Goal: Task Accomplishment & Management: Manage account settings

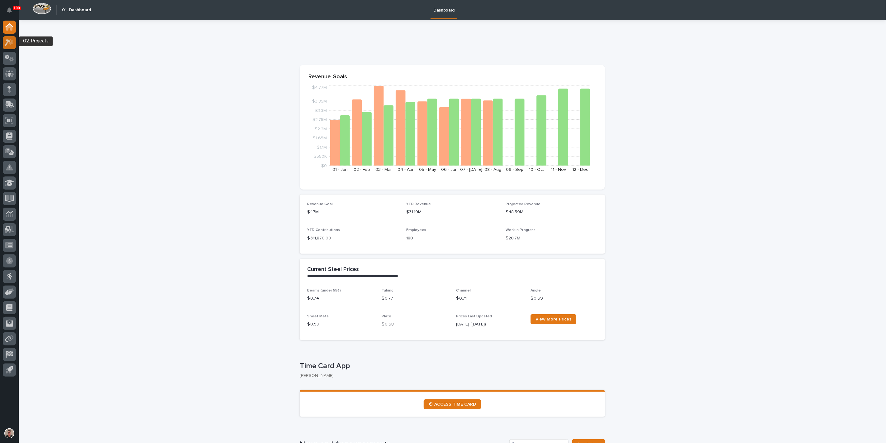
click at [10, 44] on icon at bounding box center [10, 42] width 5 height 6
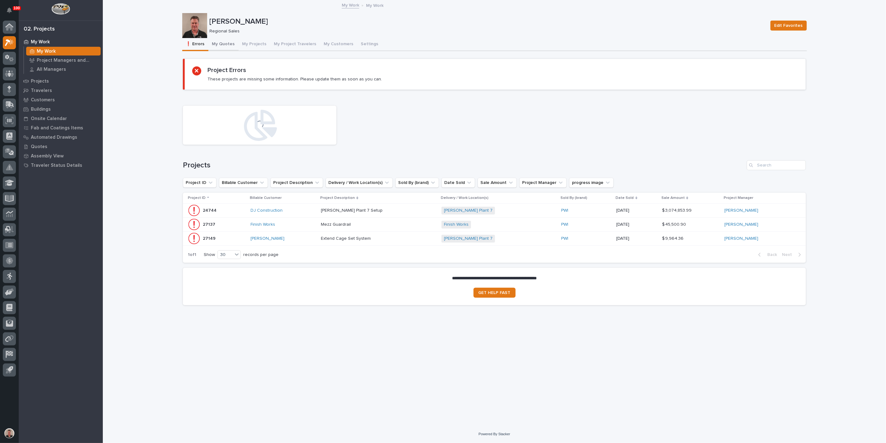
click at [232, 51] on button "My Quotes" at bounding box center [224, 44] width 30 height 13
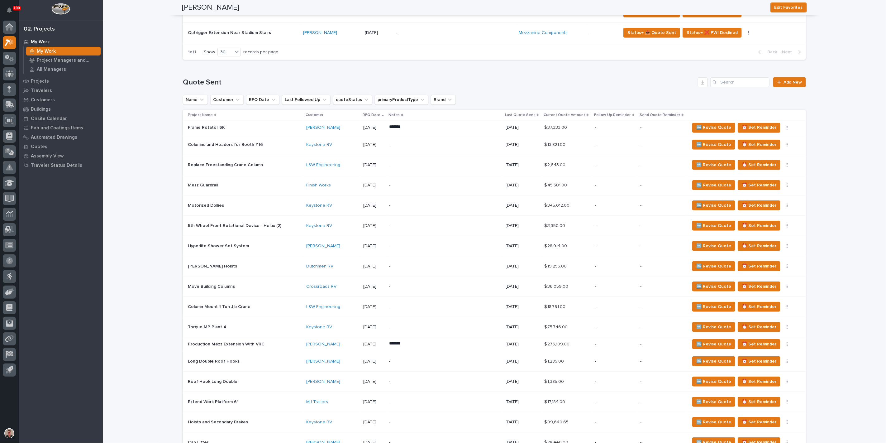
scroll to position [242, 0]
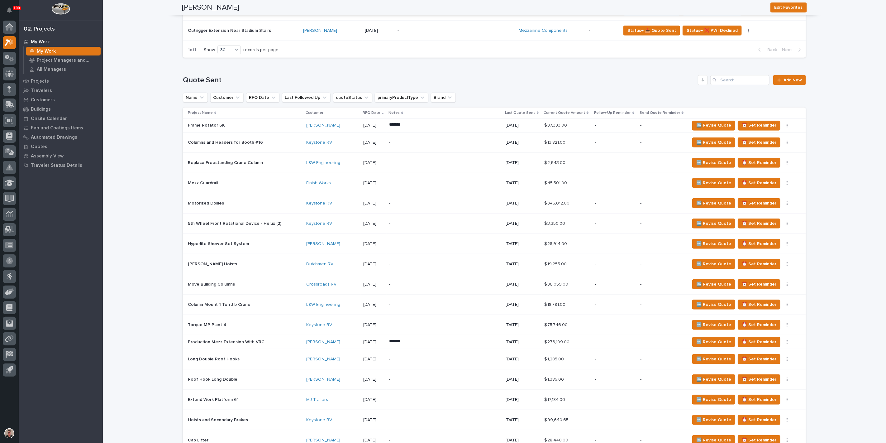
click at [431, 231] on div "-" at bounding box center [443, 224] width 109 height 14
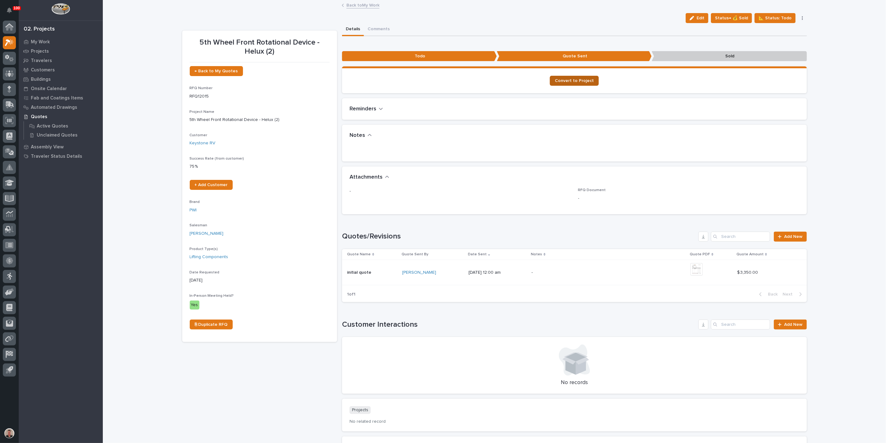
click at [567, 83] on span "Convert to Project" at bounding box center [574, 81] width 39 height 4
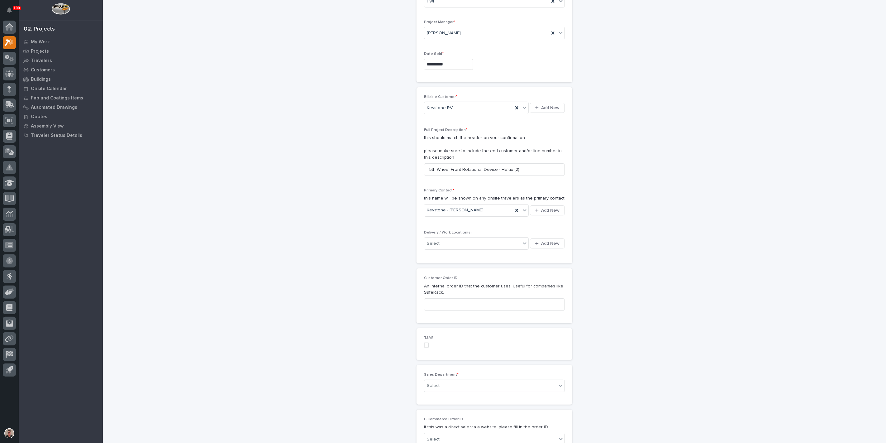
scroll to position [69, 0]
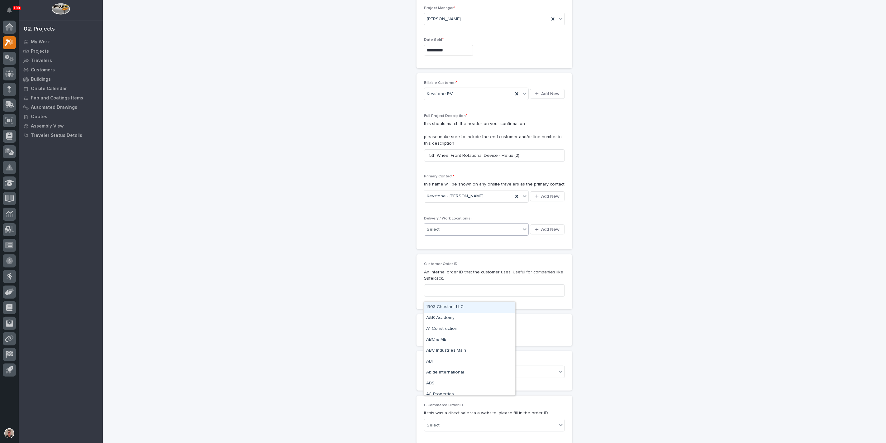
click at [460, 235] on div "Select..." at bounding box center [473, 229] width 96 height 10
type input "****"
click at [459, 330] on div "Keystone Customer Pick up" at bounding box center [470, 329] width 92 height 11
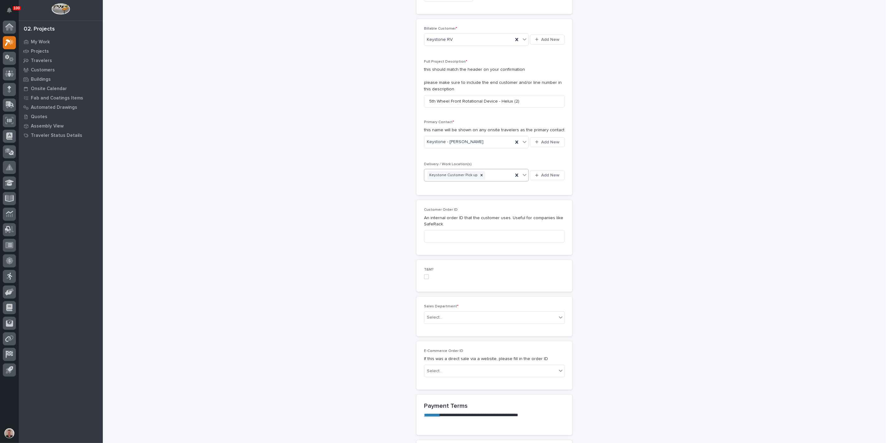
scroll to position [138, 0]
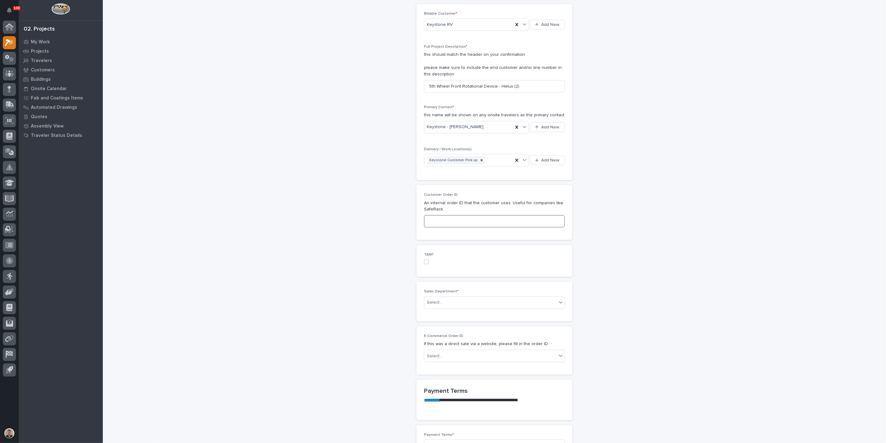
click at [445, 228] on input at bounding box center [494, 221] width 141 height 12
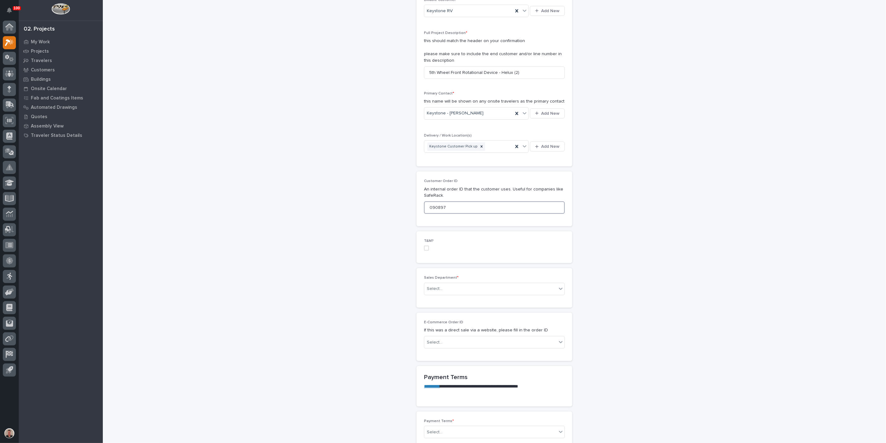
scroll to position [173, 0]
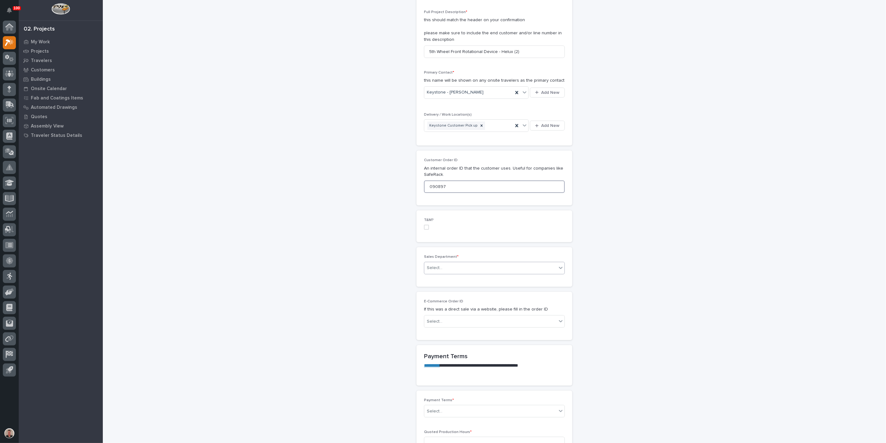
type input "090897"
click at [453, 273] on div "Select..." at bounding box center [491, 268] width 132 height 10
click at [450, 392] on span "Regional Sales" at bounding box center [442, 389] width 33 height 7
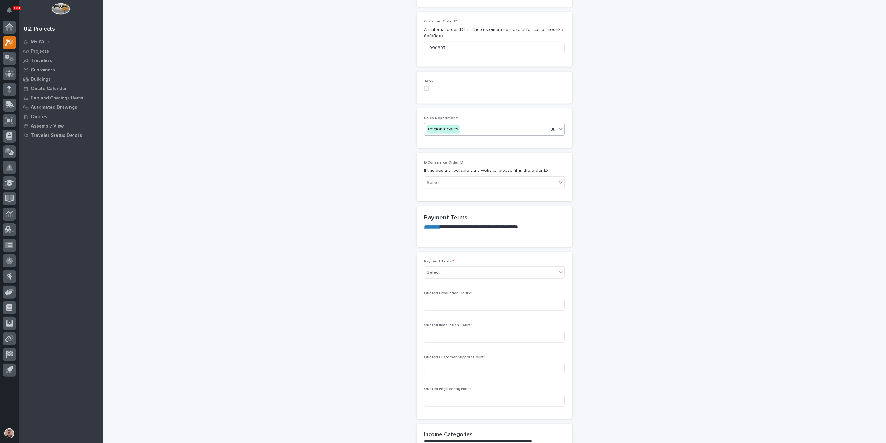
scroll to position [346, 0]
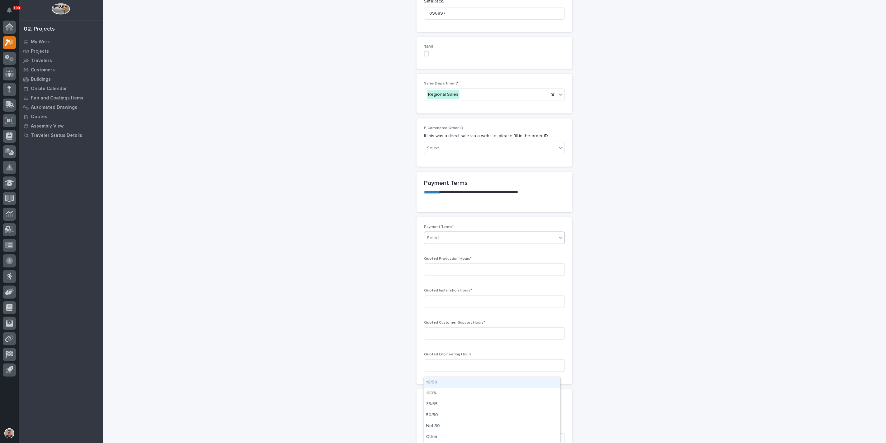
click at [449, 243] on div "Select..." at bounding box center [491, 238] width 132 height 10
click at [449, 425] on div "Net 30" at bounding box center [492, 426] width 137 height 11
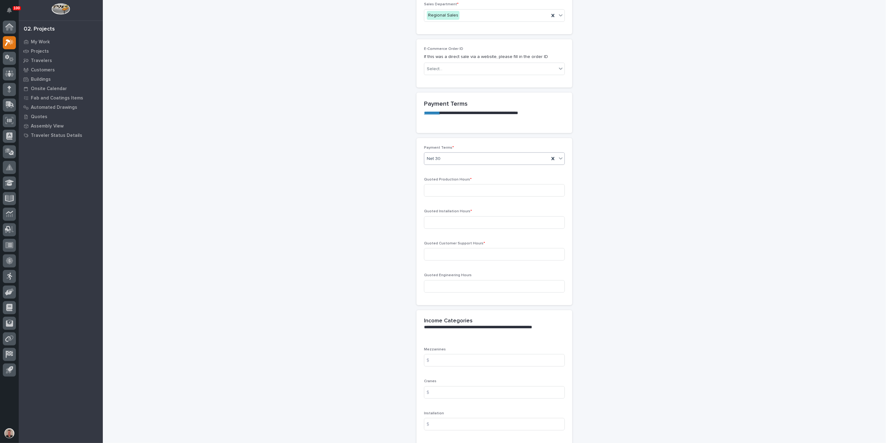
scroll to position [450, 0]
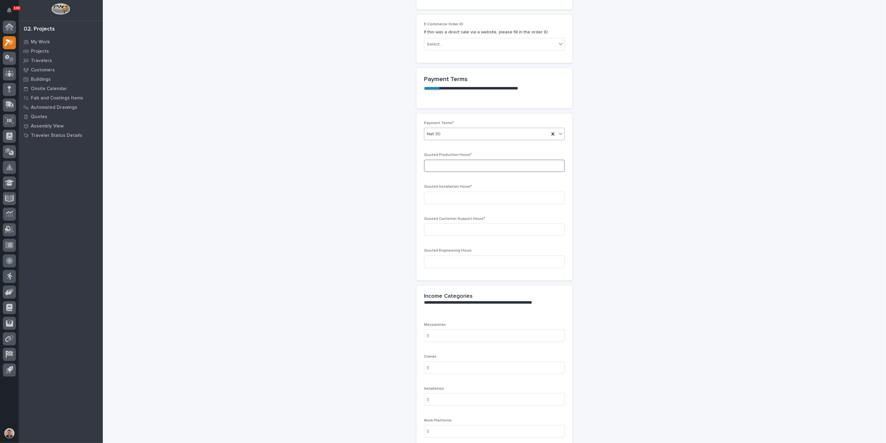
click at [444, 172] on input at bounding box center [494, 166] width 141 height 12
type input "11"
click at [436, 204] on input at bounding box center [494, 198] width 141 height 12
type input "0"
click at [438, 236] on input at bounding box center [494, 229] width 141 height 12
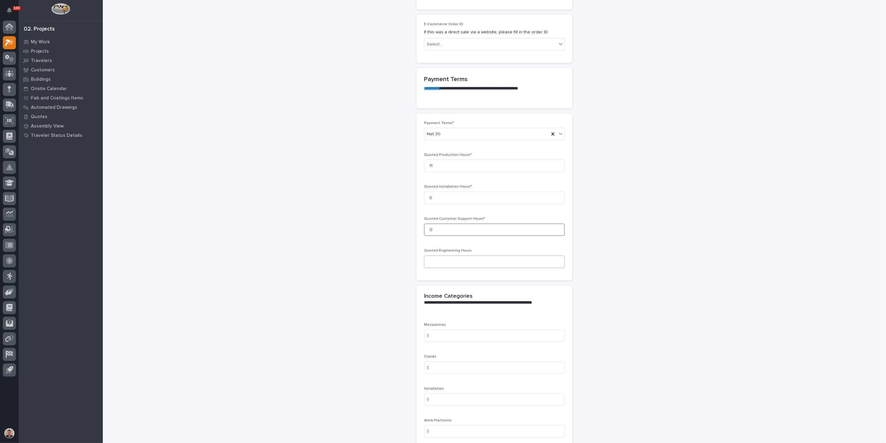
type input "0"
click at [437, 268] on input at bounding box center [494, 262] width 141 height 12
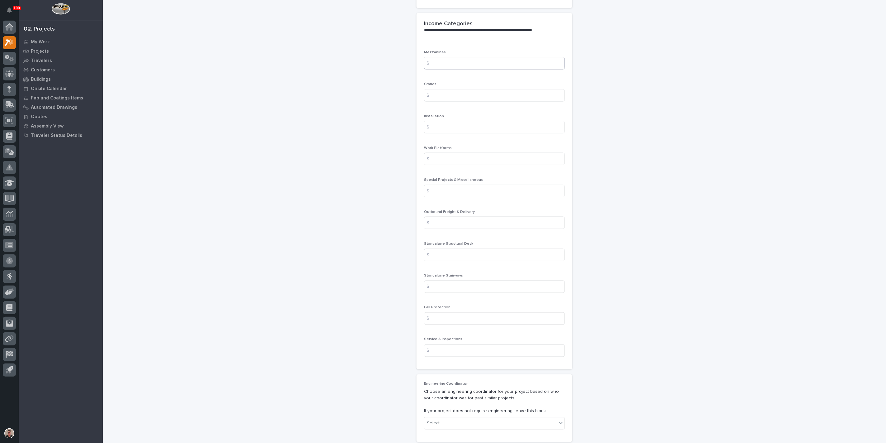
scroll to position [727, 0]
type input "2"
click at [449, 193] on input at bounding box center [494, 186] width 141 height 12
type input "1"
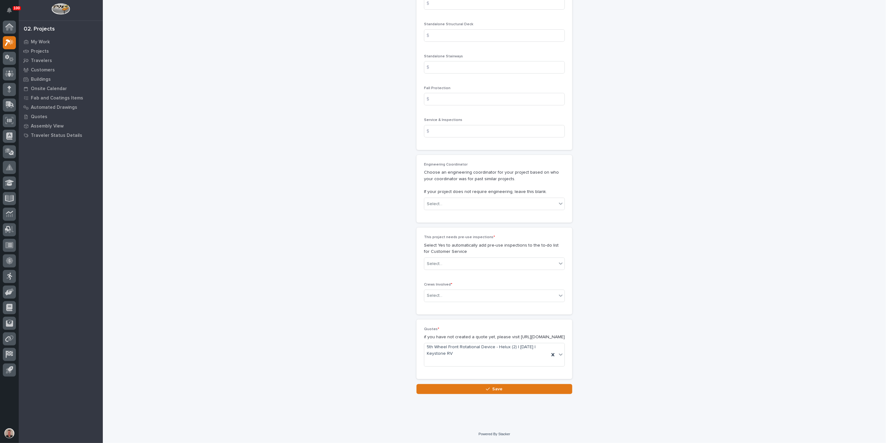
scroll to position [1074, 0]
type input "3350"
click at [462, 209] on div "Select..." at bounding box center [491, 204] width 132 height 10
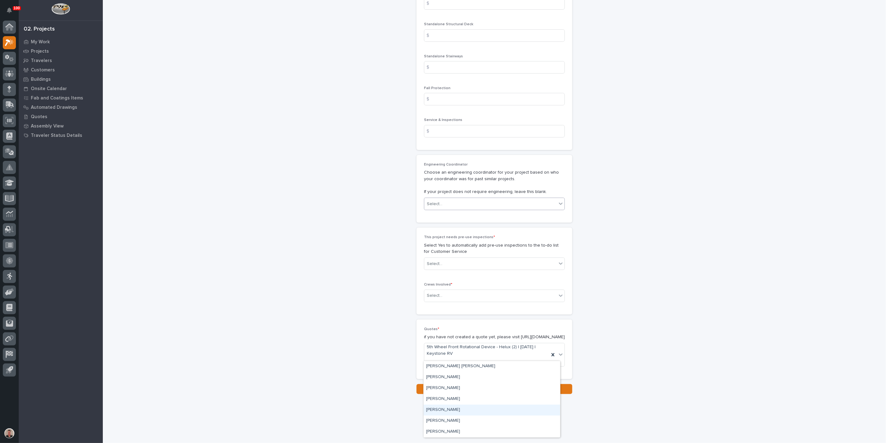
click at [455, 408] on div "Spenser Yoder" at bounding box center [492, 410] width 137 height 11
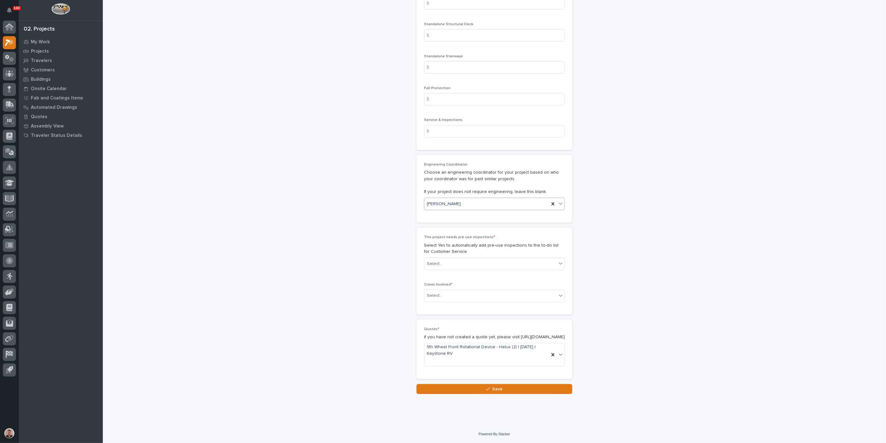
scroll to position [1143, 0]
click at [467, 269] on div "Select..." at bounding box center [491, 264] width 132 height 10
click at [460, 378] on div "No" at bounding box center [492, 379] width 137 height 11
click at [464, 301] on div "Select..." at bounding box center [491, 296] width 132 height 10
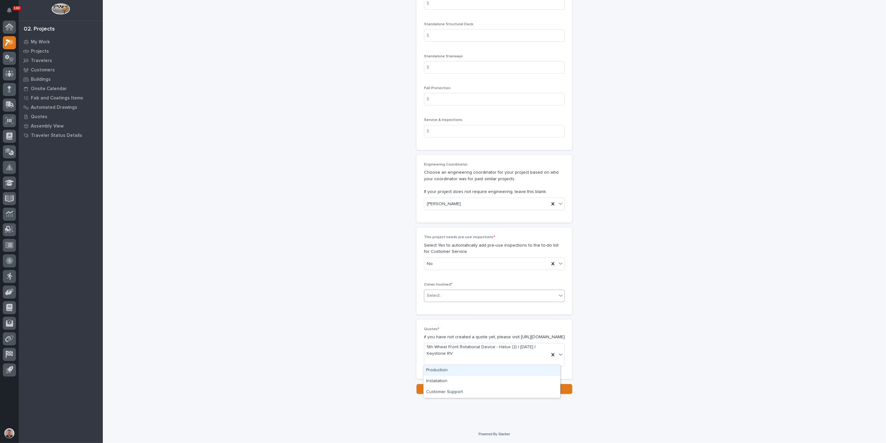
click at [459, 372] on div "Production" at bounding box center [492, 370] width 137 height 11
click at [467, 384] on button "Save" at bounding box center [495, 389] width 156 height 10
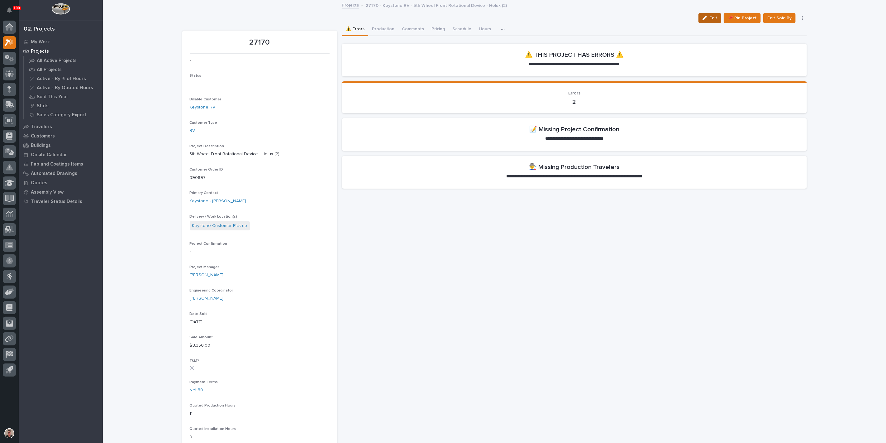
click at [710, 21] on span "Edit" at bounding box center [714, 18] width 8 height 6
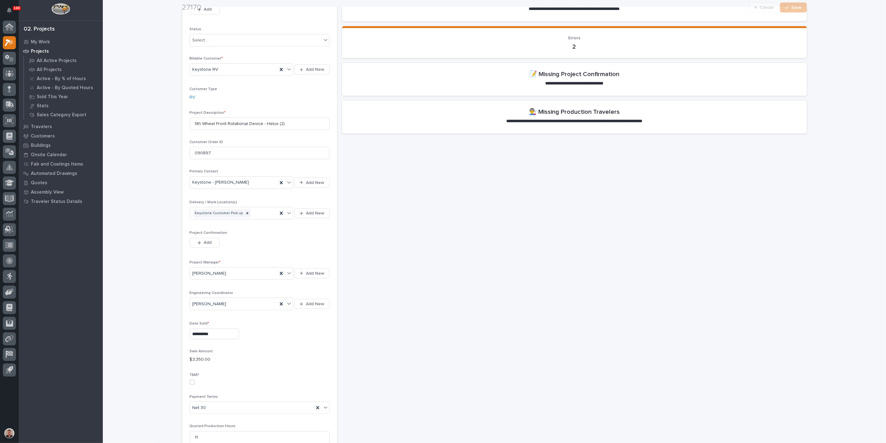
scroll to position [69, 0]
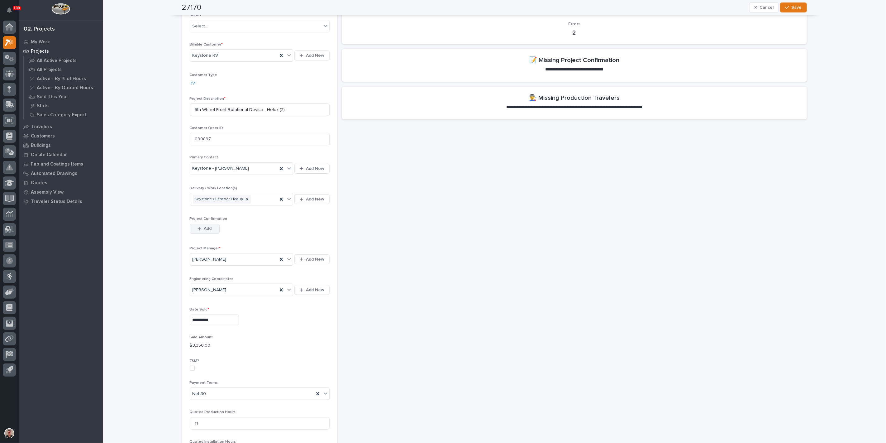
click at [211, 231] on span "Add" at bounding box center [208, 229] width 8 height 6
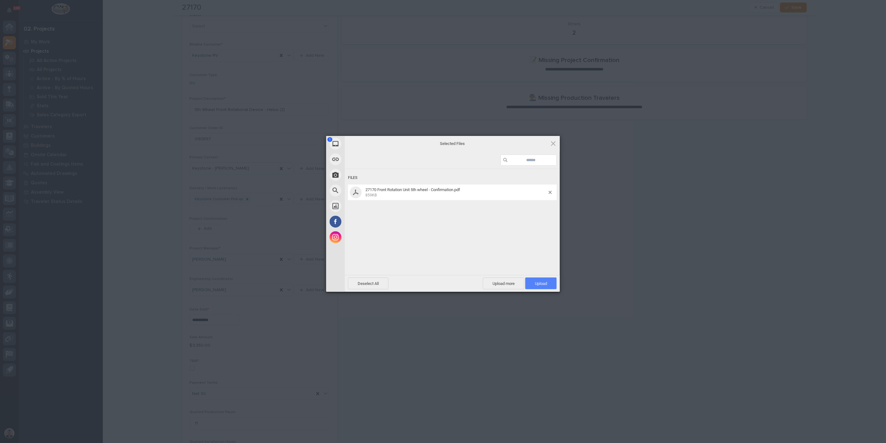
click at [536, 283] on span "Upload 1" at bounding box center [541, 283] width 12 height 5
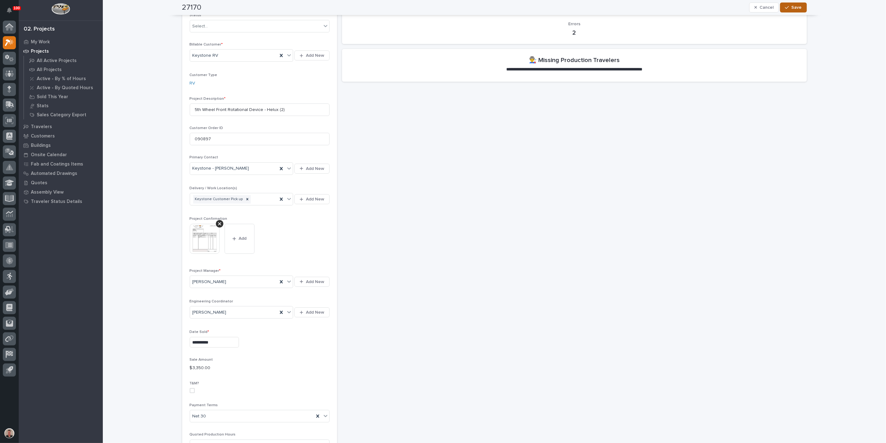
drag, startPoint x: 788, startPoint y: 7, endPoint x: 785, endPoint y: 12, distance: 5.4
click at [792, 7] on span "Save" at bounding box center [797, 8] width 10 height 6
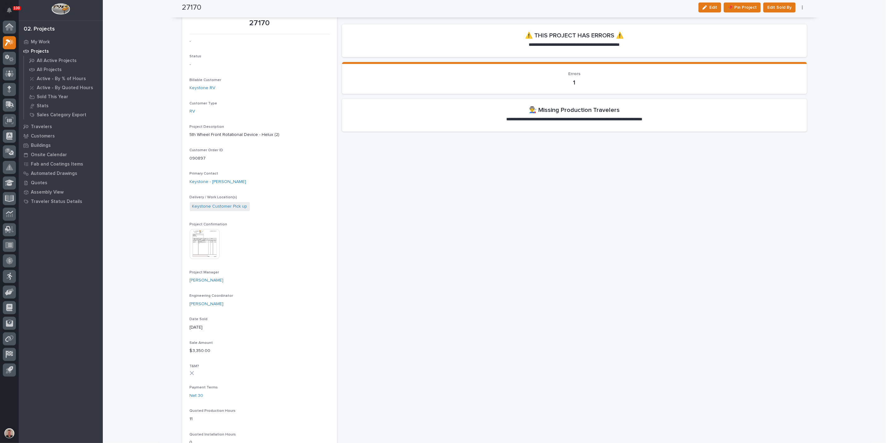
scroll to position [0, 0]
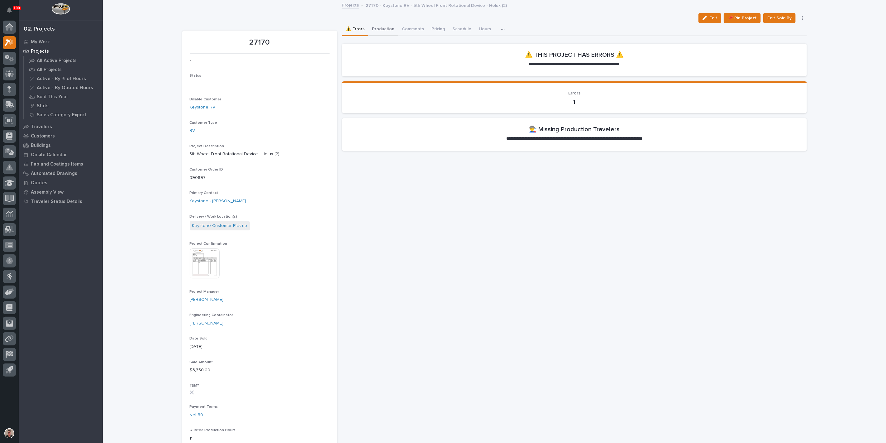
click at [391, 33] on button "Production" at bounding box center [383, 29] width 30 height 13
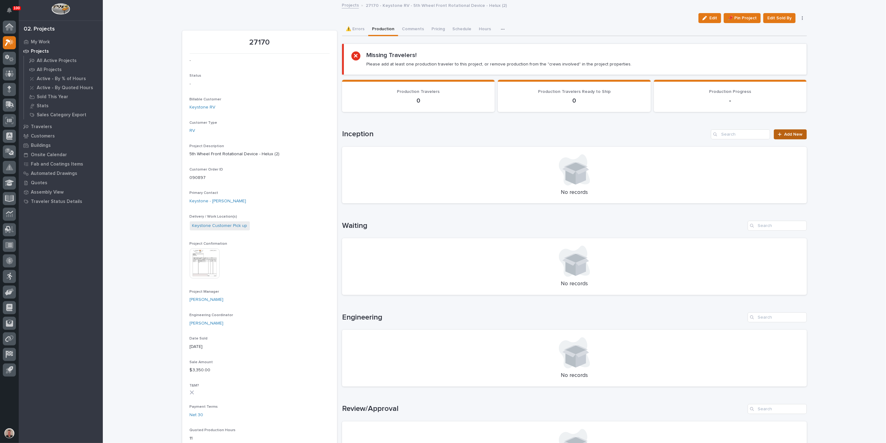
click at [791, 139] on link "Add New" at bounding box center [790, 134] width 33 height 10
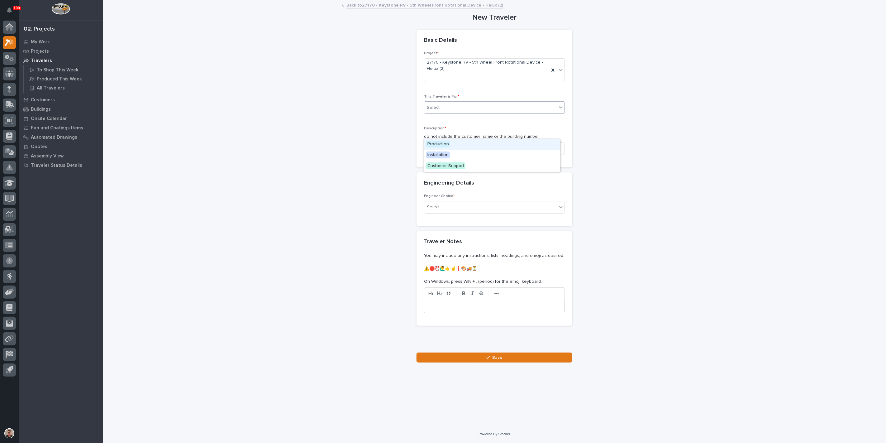
click at [456, 113] on div "Select..." at bounding box center [491, 108] width 132 height 10
click at [450, 145] on span "Production" at bounding box center [438, 144] width 24 height 7
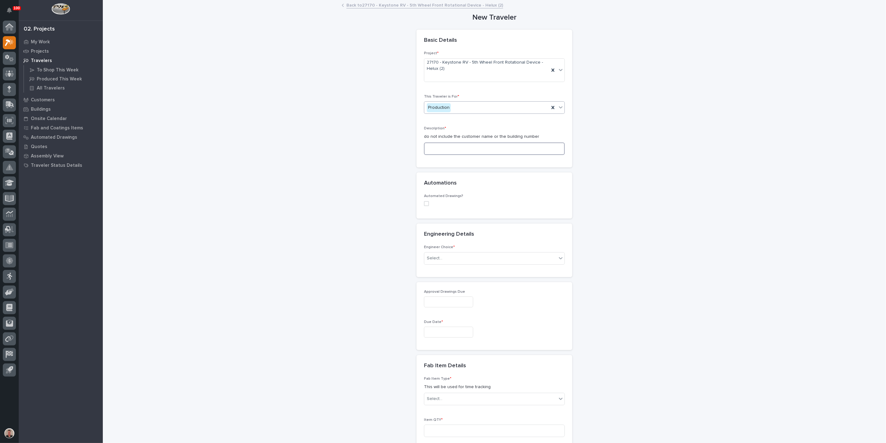
click at [441, 155] on input at bounding box center [494, 148] width 141 height 12
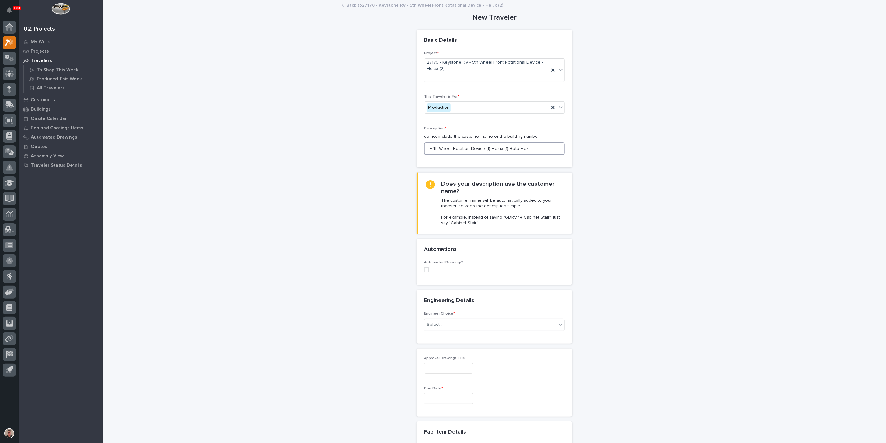
click at [496, 155] on input "Fifth Wheel Rotation Device (1) Helux (1) Roto-Flex" at bounding box center [494, 148] width 141 height 12
click at [439, 155] on input "Fifth Wheel Rotation Devices (1) Helux (1) Roto-Flex" at bounding box center [494, 148] width 141 height 12
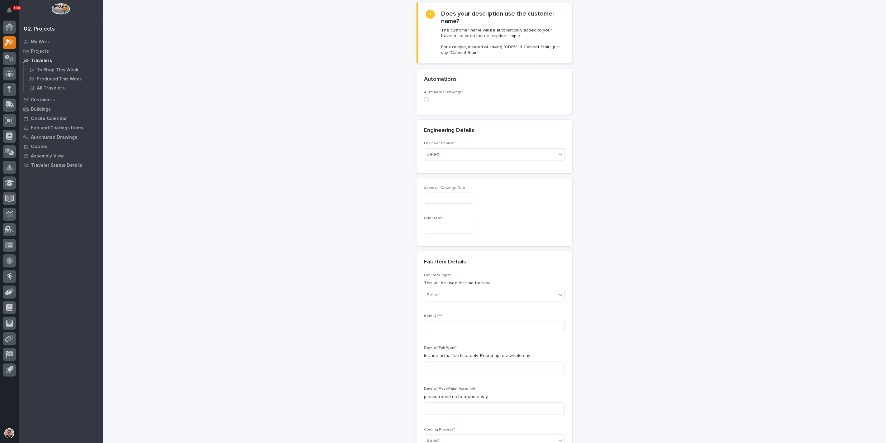
scroll to position [173, 0]
type input "5th Wheel Rotation Devices (1) Helux (1) Roto-Flex"
click at [455, 157] on div "Select..." at bounding box center [491, 152] width 132 height 10
click at [452, 257] on div "I want my coordinator to choose an engineer" at bounding box center [492, 258] width 137 height 11
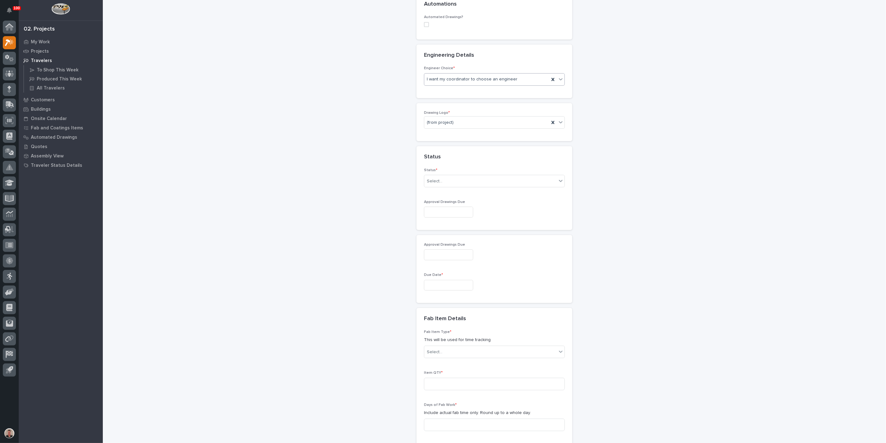
scroll to position [252, 0]
click at [453, 243] on div "PWI" at bounding box center [492, 241] width 137 height 11
click at [449, 180] on div "Select..." at bounding box center [491, 175] width 132 height 10
click at [452, 293] on div "Sold (no traveler printed)" at bounding box center [492, 289] width 137 height 11
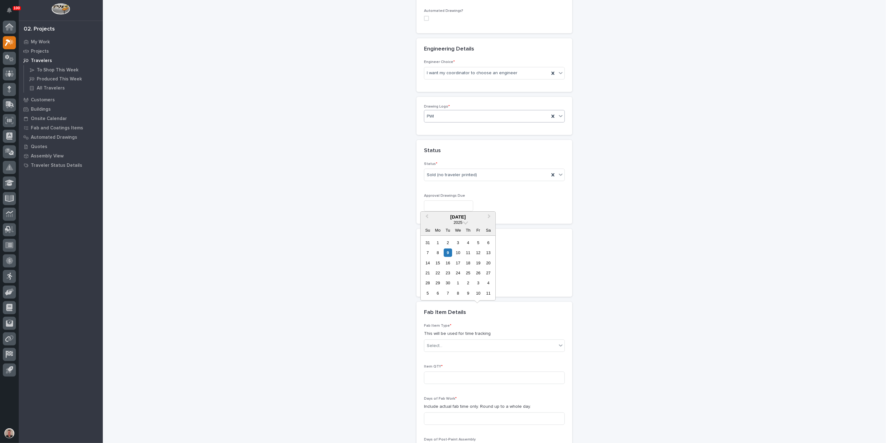
click at [451, 211] on input "text" at bounding box center [448, 205] width 49 height 11
click at [444, 279] on div "30" at bounding box center [448, 283] width 8 height 8
type input "**********"
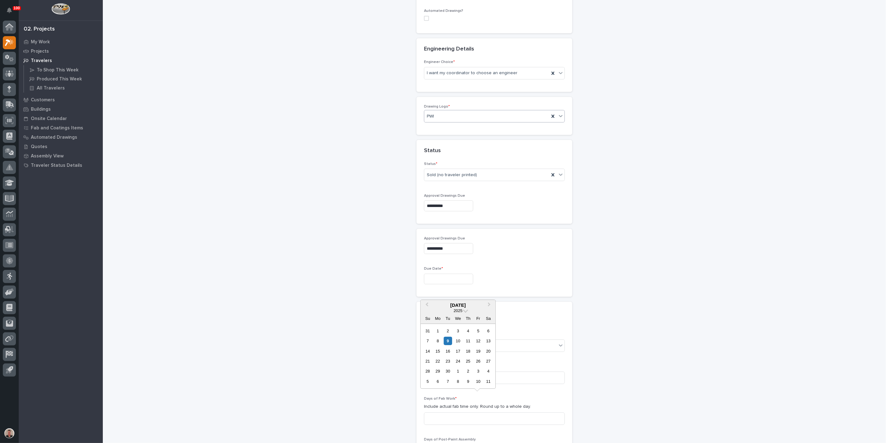
click at [429, 285] on input "text" at bounding box center [448, 279] width 49 height 11
click at [491, 300] on button "Next Month" at bounding box center [490, 305] width 10 height 10
click at [444, 357] on div "21" at bounding box center [448, 361] width 8 height 8
type input "**********"
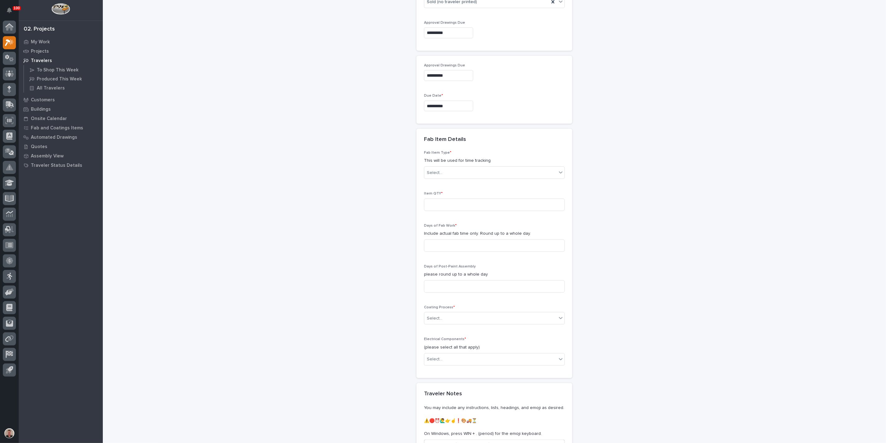
scroll to position [425, 0]
click at [443, 211] on input at bounding box center [494, 205] width 141 height 12
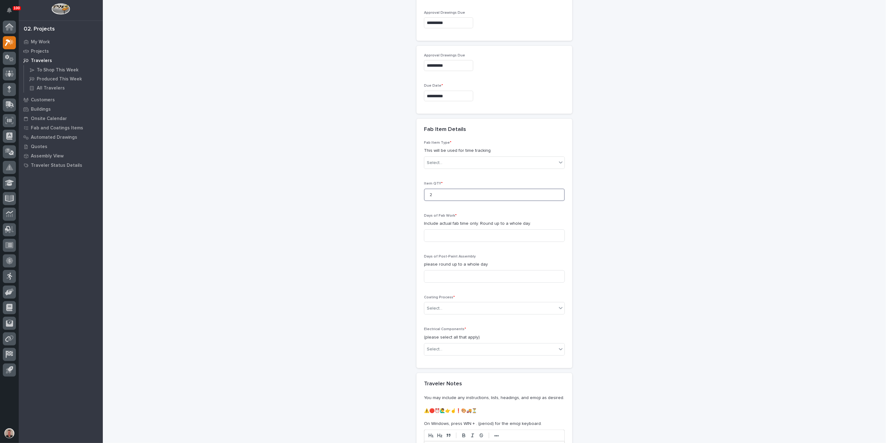
scroll to position [459, 0]
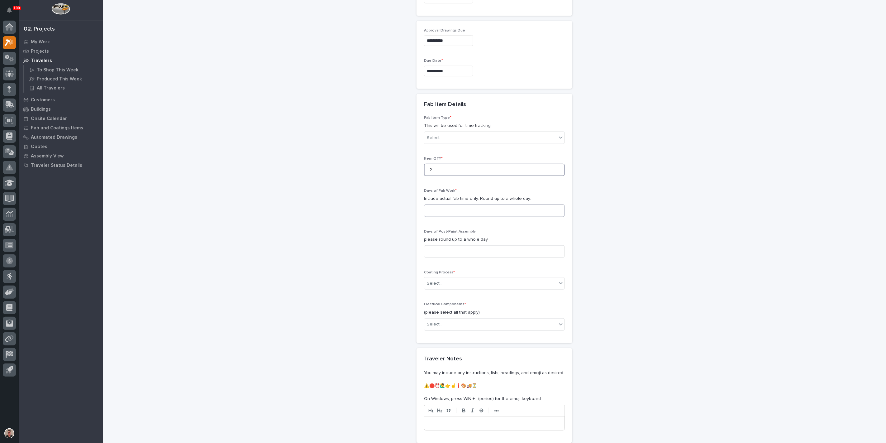
type input "2"
click at [439, 217] on input at bounding box center [494, 210] width 141 height 12
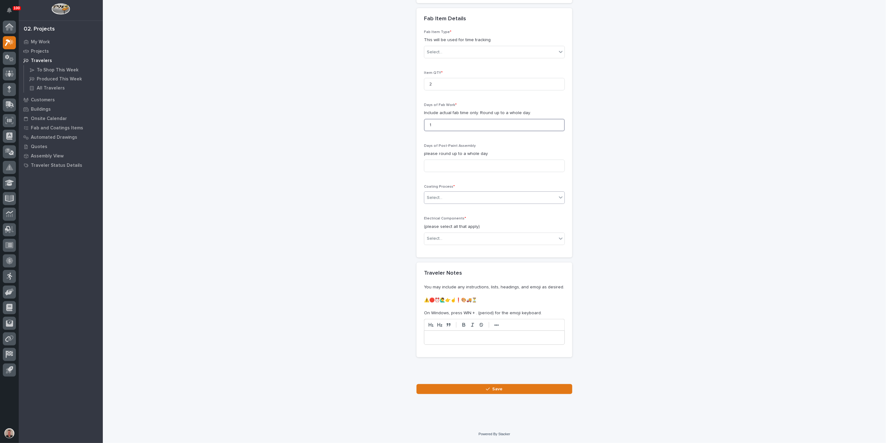
scroll to position [563, 0]
type input "1"
click at [449, 203] on div "Select..." at bounding box center [491, 198] width 132 height 10
click at [443, 374] on div "In-House Paint/Powder" at bounding box center [492, 373] width 137 height 11
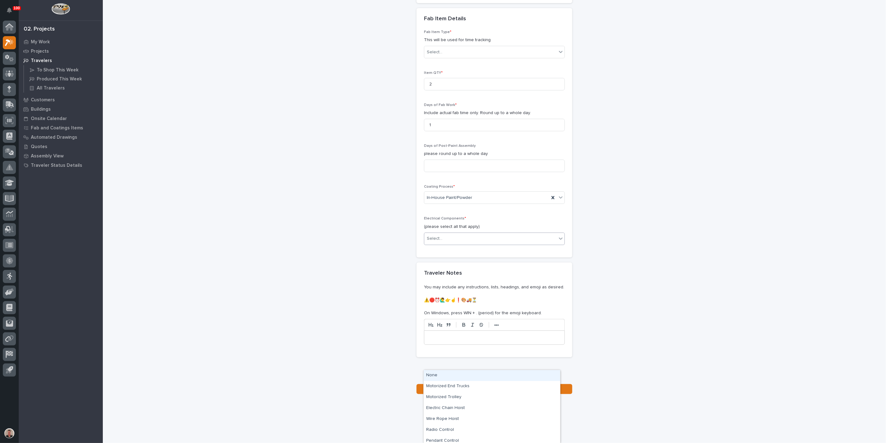
click at [454, 244] on div "Select..." at bounding box center [491, 238] width 132 height 10
click at [453, 380] on div "None" at bounding box center [492, 375] width 137 height 11
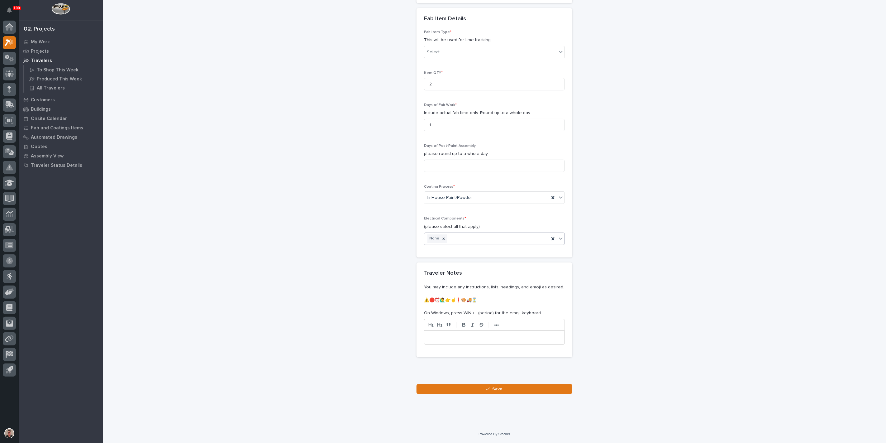
scroll to position [765, 0]
click at [468, 390] on button "Save" at bounding box center [495, 389] width 156 height 10
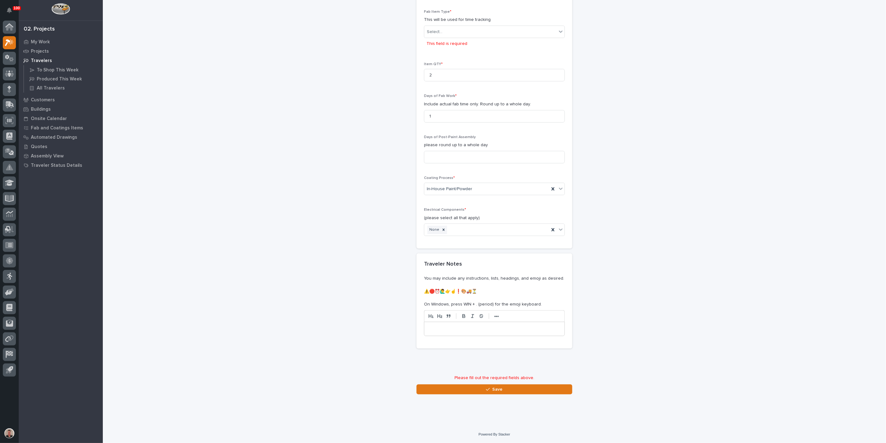
scroll to position [640, 0]
click at [449, 37] on div "Select..." at bounding box center [491, 32] width 132 height 10
click at [465, 171] on div "Lifting Device" at bounding box center [492, 170] width 137 height 11
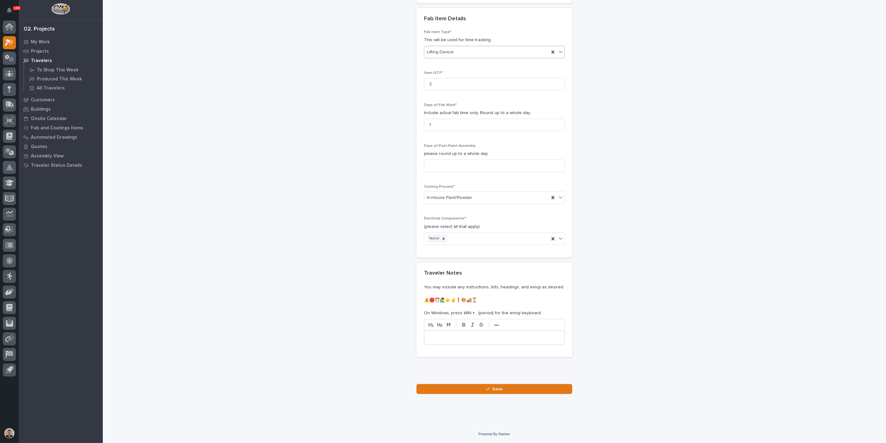
scroll to position [765, 0]
click at [486, 390] on icon "button" at bounding box center [488, 389] width 4 height 4
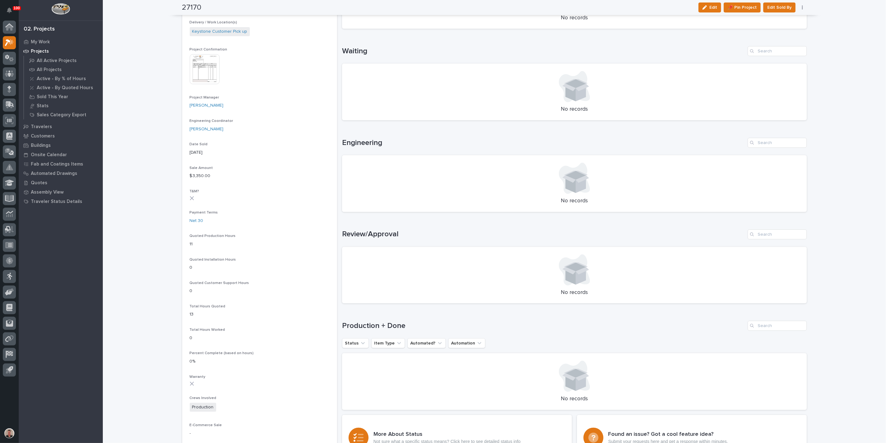
scroll to position [69, 0]
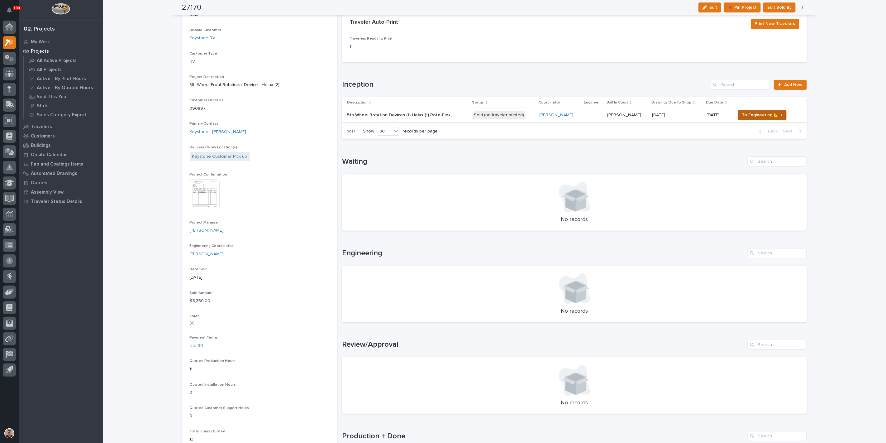
click at [762, 119] on span "To Engineering 📐 →" at bounding box center [762, 114] width 41 height 7
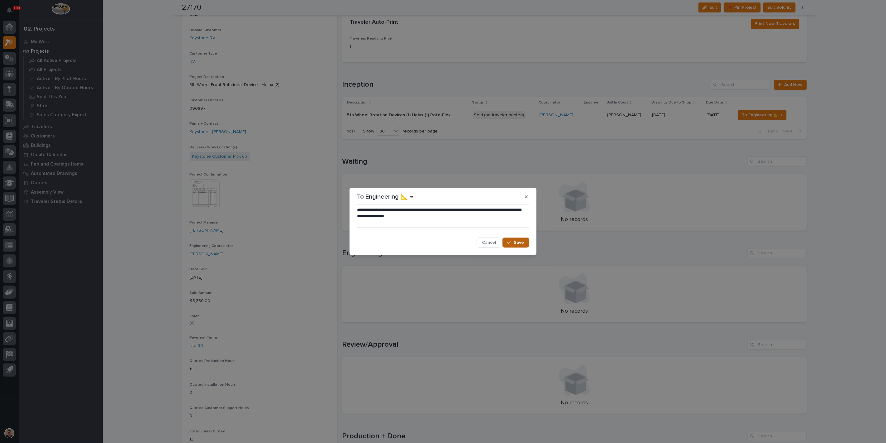
click at [514, 245] on span "Save" at bounding box center [519, 243] width 10 height 6
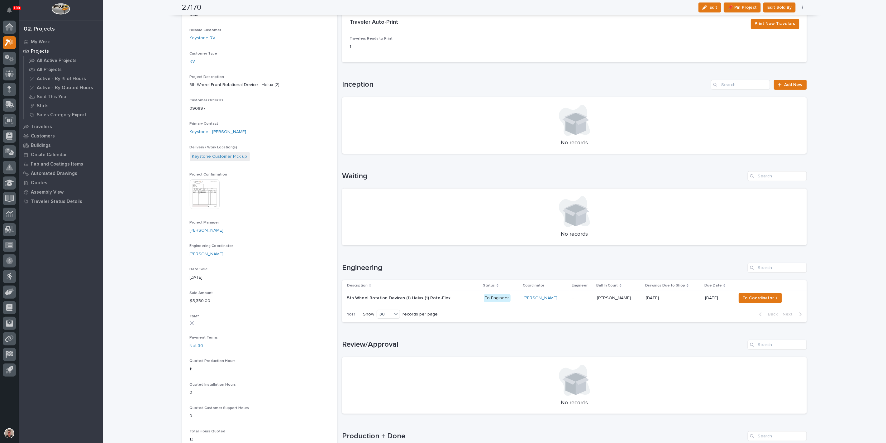
click at [467, 303] on div "5th Wheel Rotation Devices (1) Helux (1) Roto-Flex 5th Wheel Rotation Devices (…" at bounding box center [413, 298] width 132 height 10
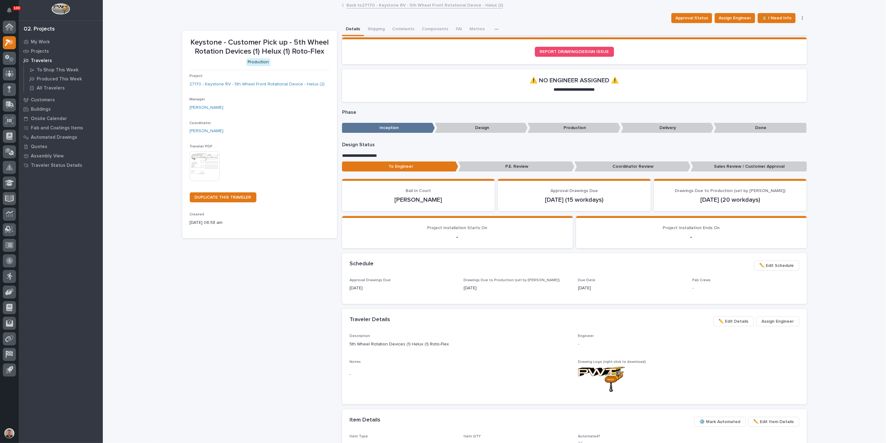
click at [203, 181] on img at bounding box center [205, 166] width 30 height 30
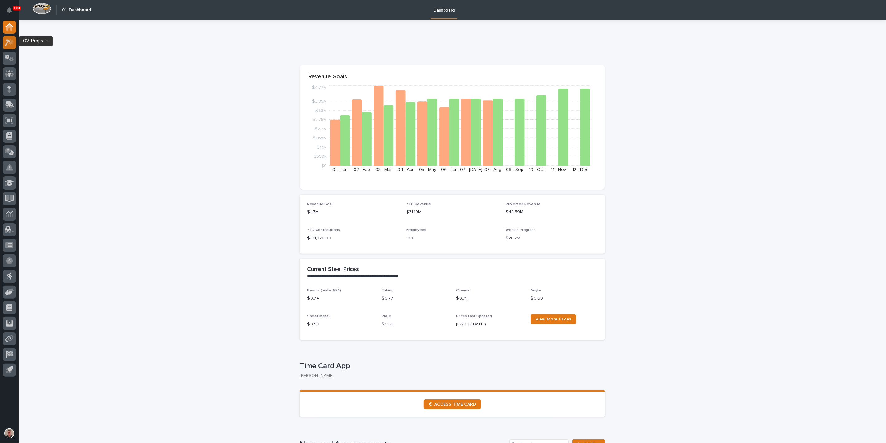
click at [7, 44] on icon at bounding box center [8, 42] width 6 height 7
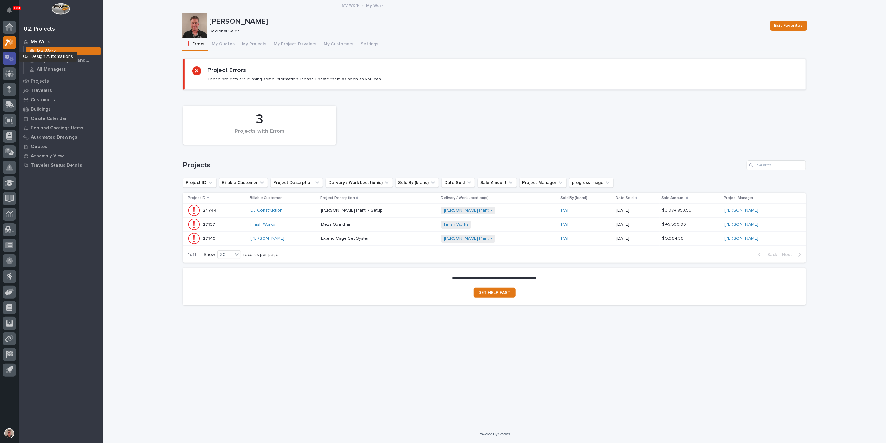
click at [9, 59] on icon at bounding box center [9, 58] width 9 height 7
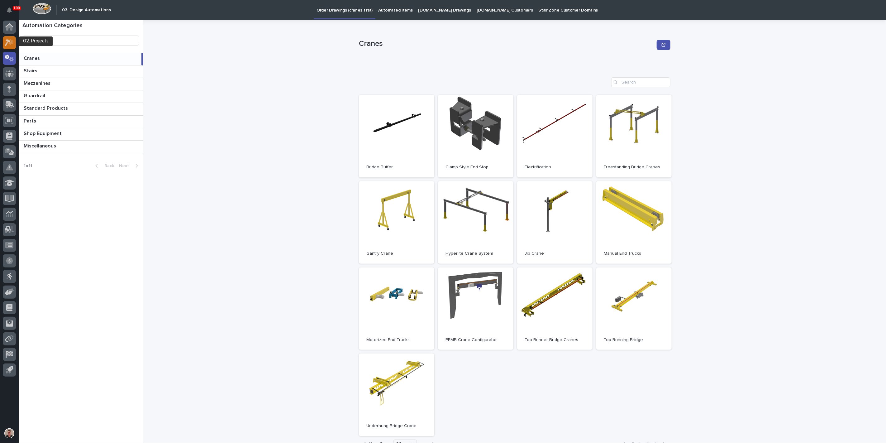
click at [9, 45] on icon at bounding box center [9, 42] width 9 height 7
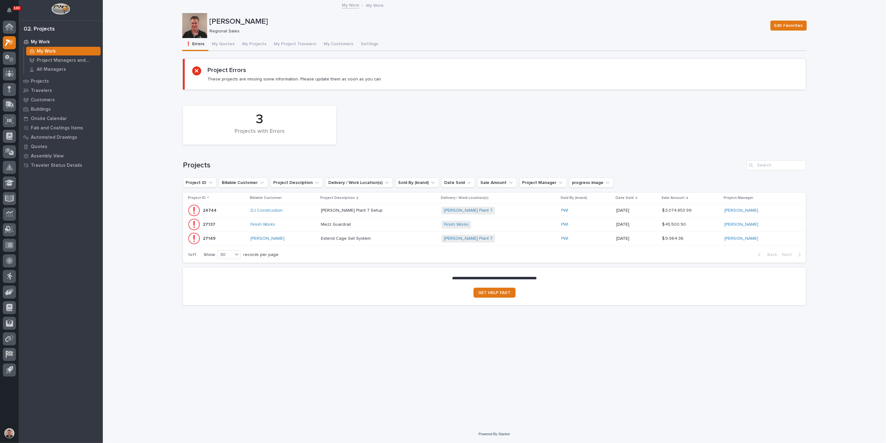
click at [309, 241] on div "[PERSON_NAME]" at bounding box center [283, 238] width 65 height 5
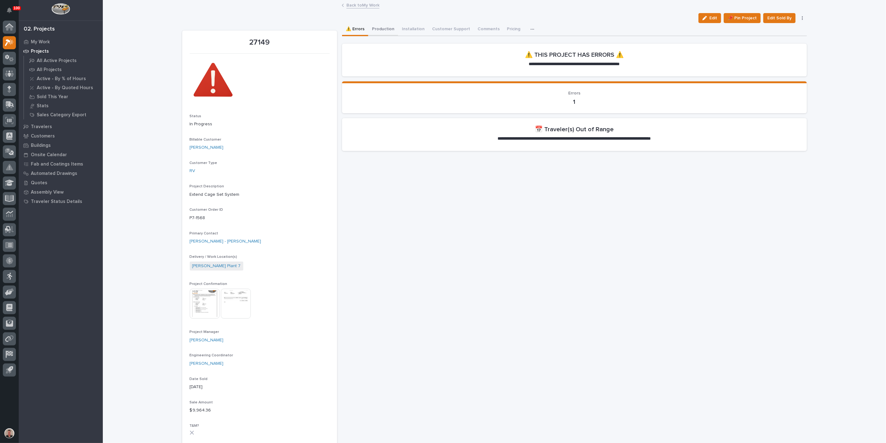
click at [393, 31] on button "Production" at bounding box center [383, 29] width 30 height 13
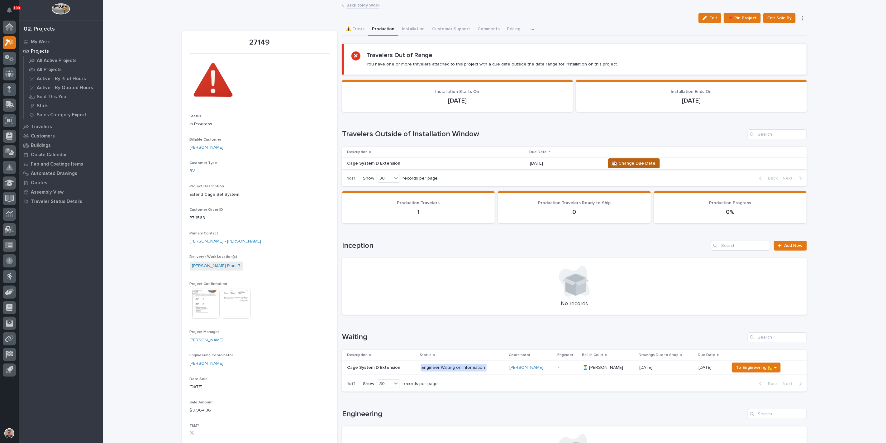
click at [648, 167] on span "📆 Change Due Date" at bounding box center [635, 163] width 44 height 7
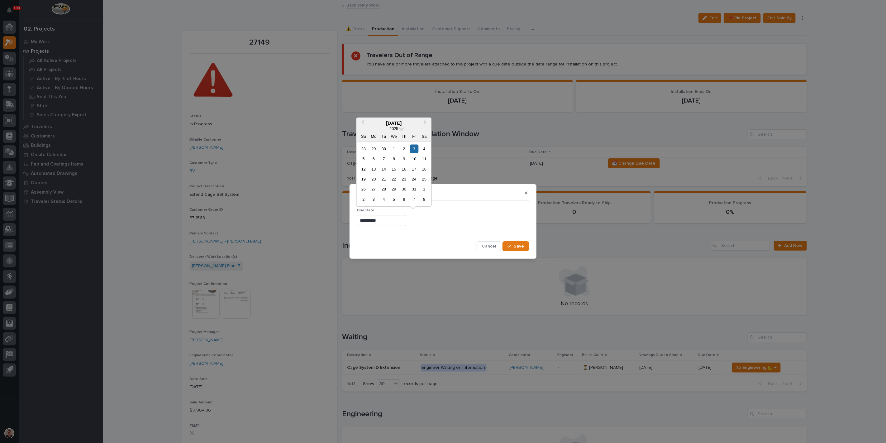
click at [377, 221] on input "**********" at bounding box center [381, 220] width 49 height 11
click at [411, 165] on div "17" at bounding box center [414, 169] width 8 height 8
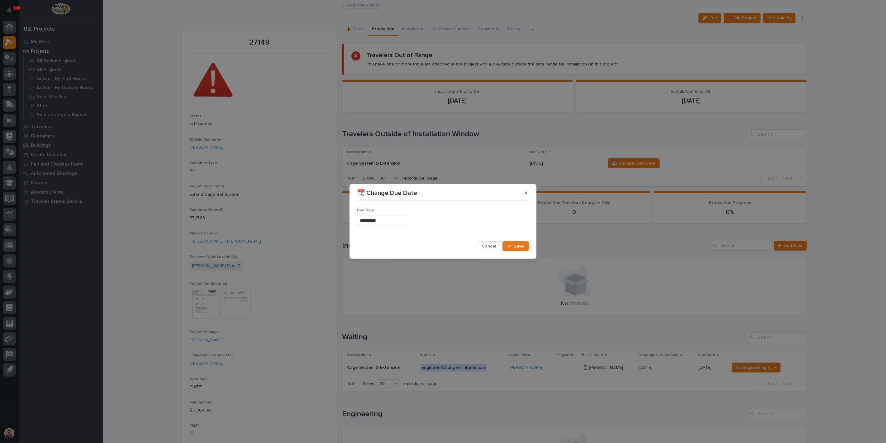
type input "**********"
click at [514, 249] on span "Save" at bounding box center [519, 246] width 10 height 6
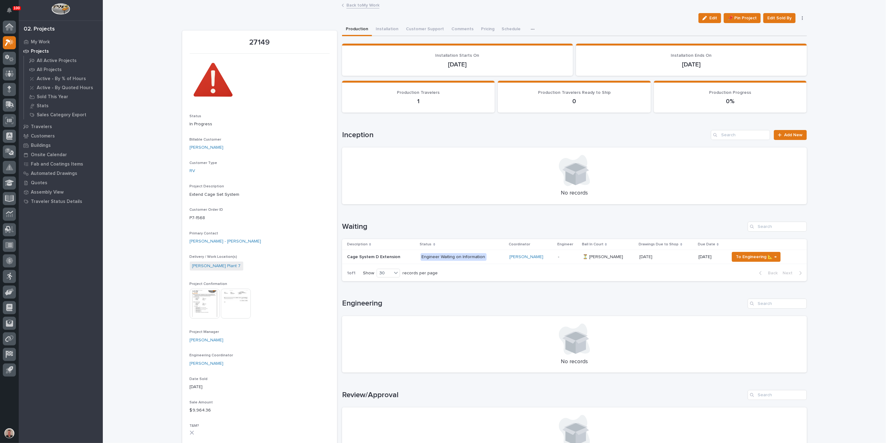
click at [359, 6] on link "Back to My Work" at bounding box center [363, 4] width 33 height 7
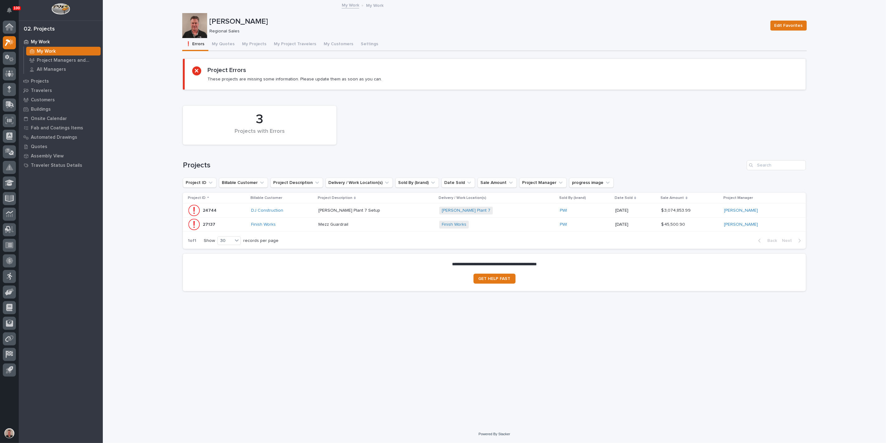
click at [307, 227] on div "Finish Works" at bounding box center [282, 224] width 62 height 5
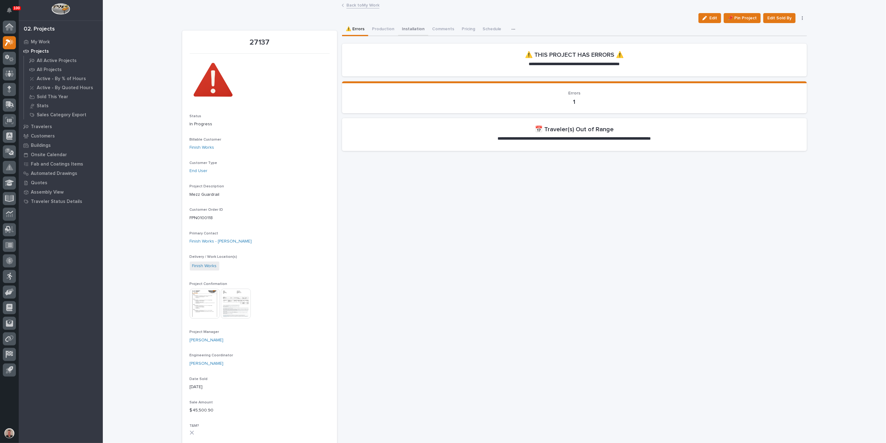
click at [429, 34] on button "Installation" at bounding box center [413, 29] width 30 height 13
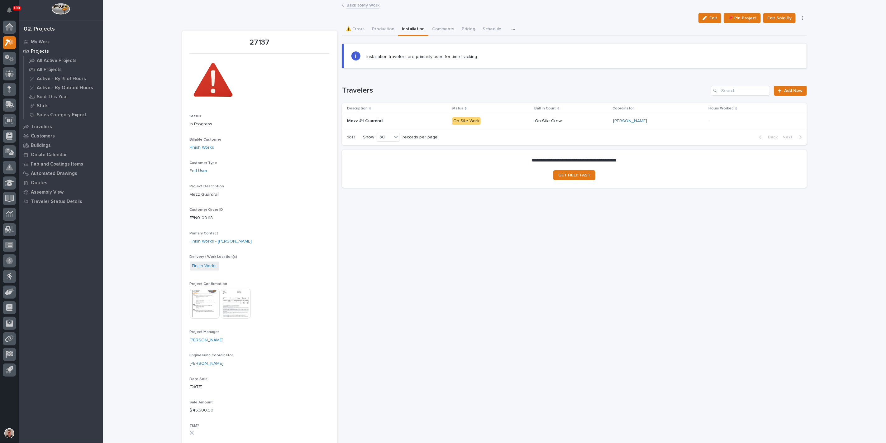
click at [415, 124] on p at bounding box center [397, 120] width 100 height 5
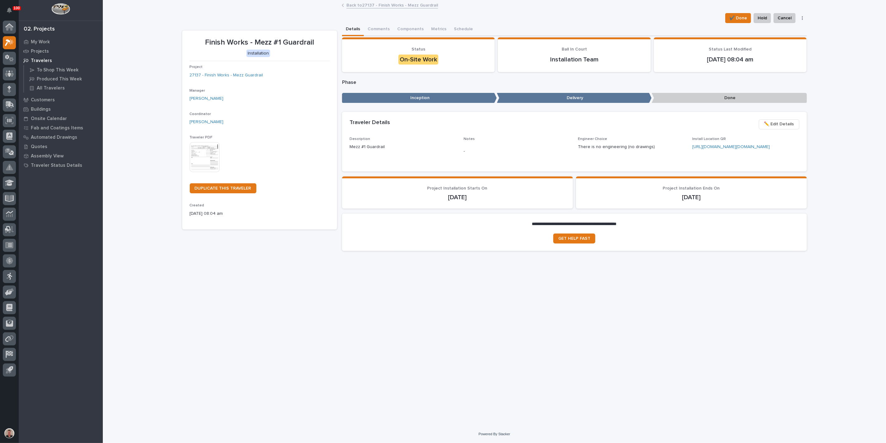
click at [367, 5] on link "Back to 27137 - Finish Works - Mezz Guardrail" at bounding box center [393, 4] width 92 height 7
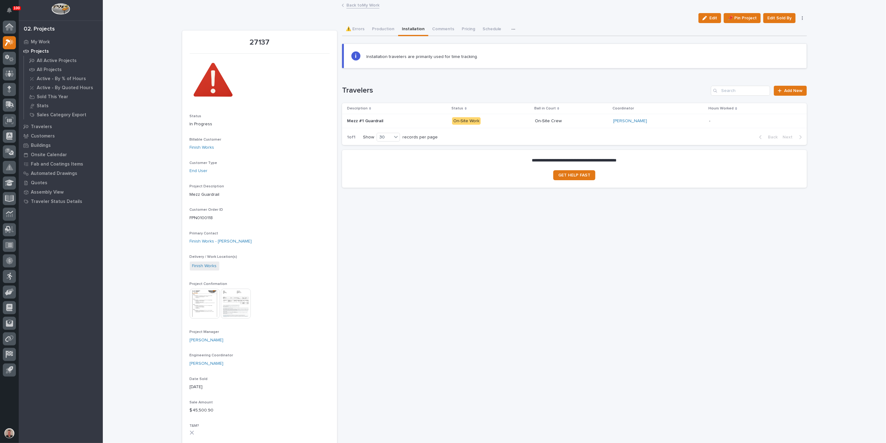
click at [390, 36] on button "Production" at bounding box center [383, 29] width 30 height 13
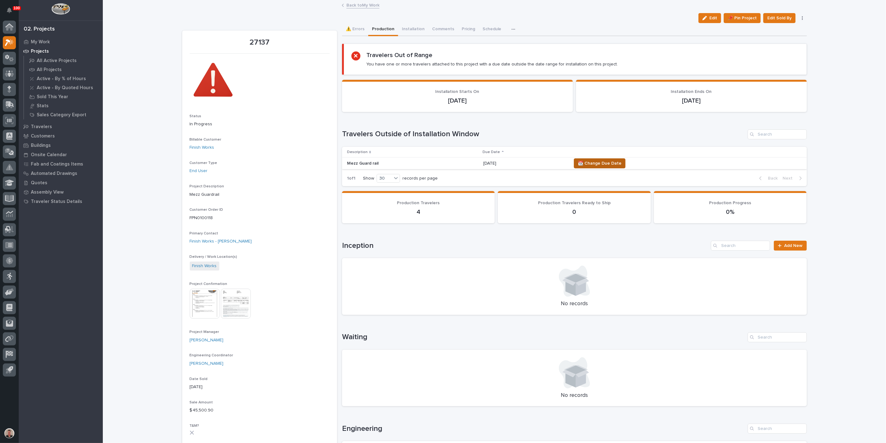
click at [619, 167] on span "📆 Change Due Date" at bounding box center [600, 163] width 44 height 7
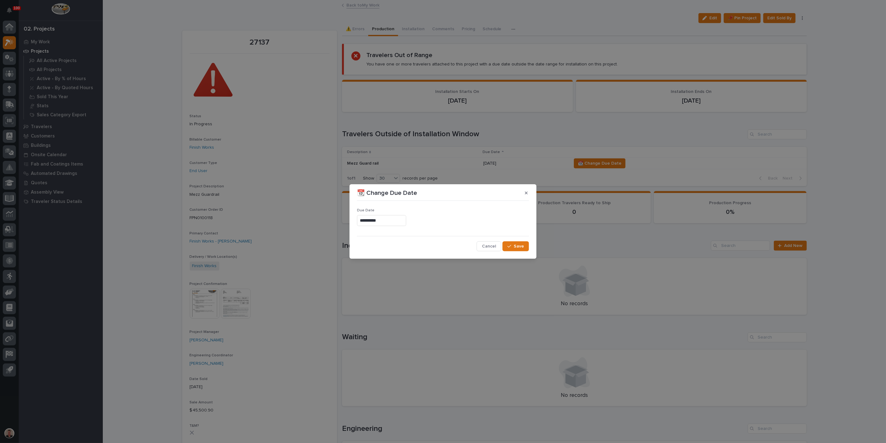
click at [372, 219] on input "**********" at bounding box center [381, 220] width 49 height 11
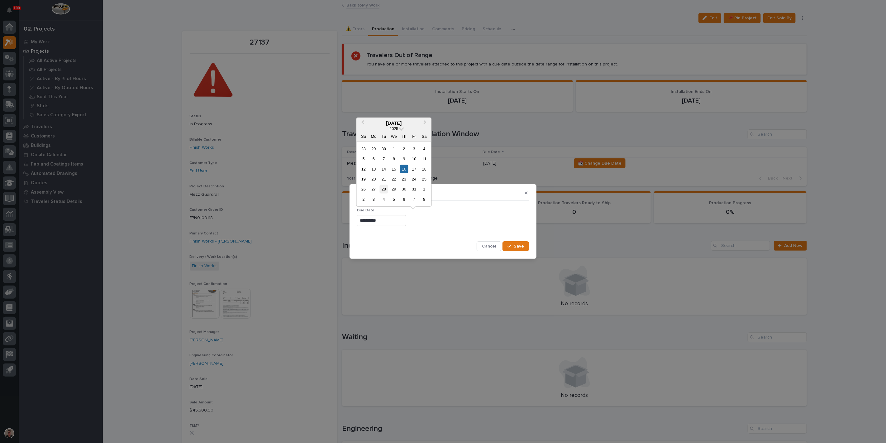
click at [380, 187] on div "28" at bounding box center [384, 189] width 8 height 8
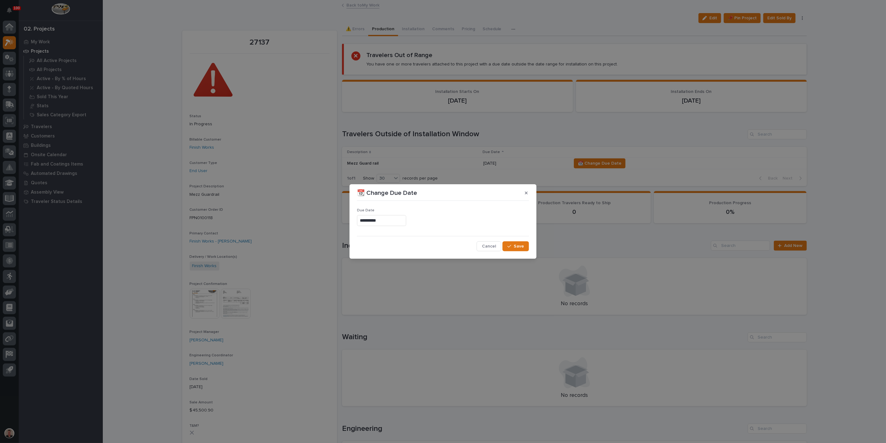
type input "**********"
click at [508, 248] on div "button" at bounding box center [511, 246] width 6 height 4
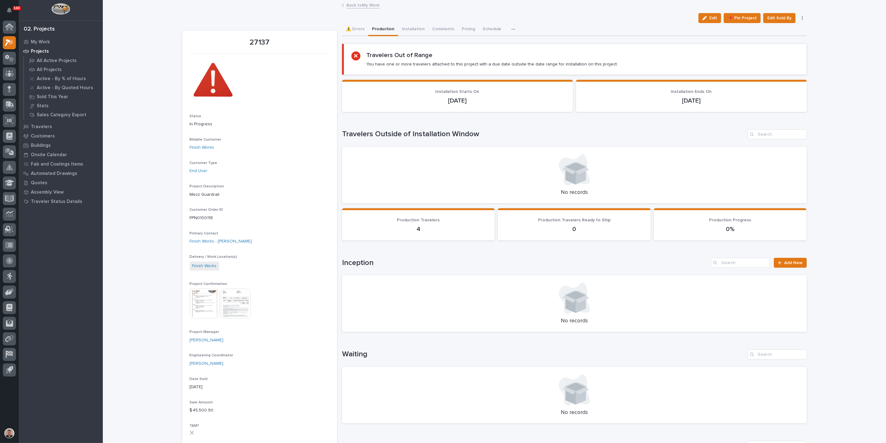
click at [357, 4] on link "Back to My Work" at bounding box center [363, 4] width 33 height 7
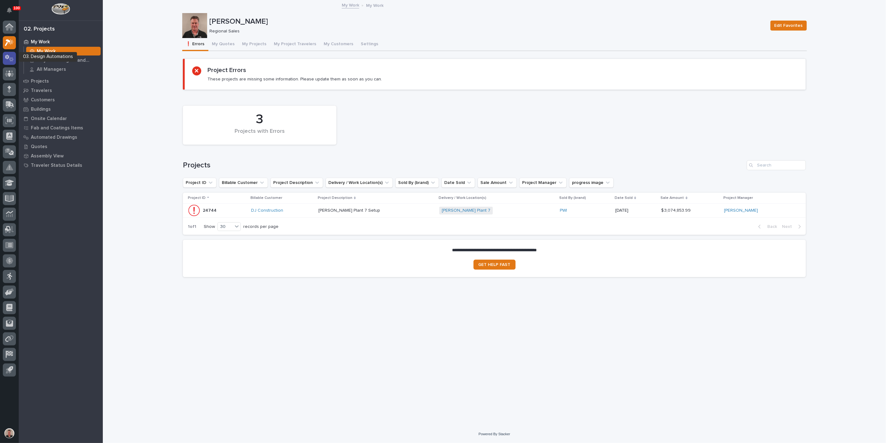
click at [6, 58] on icon at bounding box center [7, 57] width 4 height 5
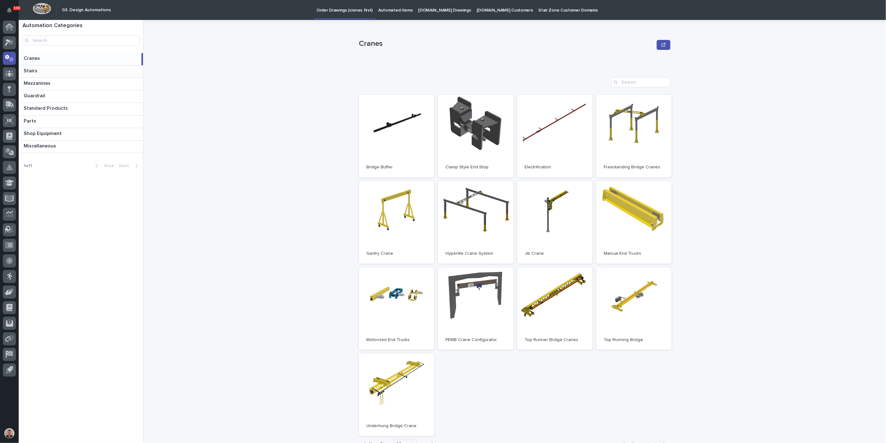
click at [42, 74] on p at bounding box center [82, 71] width 117 height 6
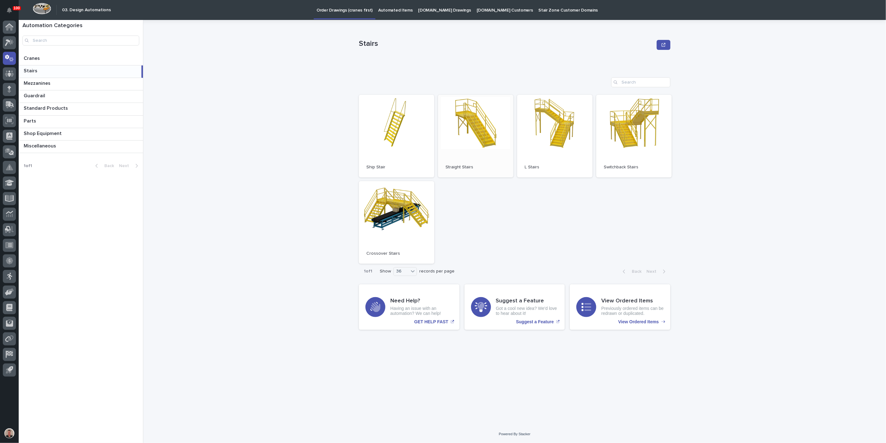
click at [470, 123] on link "Open" at bounding box center [475, 136] width 75 height 83
click at [470, 138] on span "Open" at bounding box center [475, 136] width 11 height 4
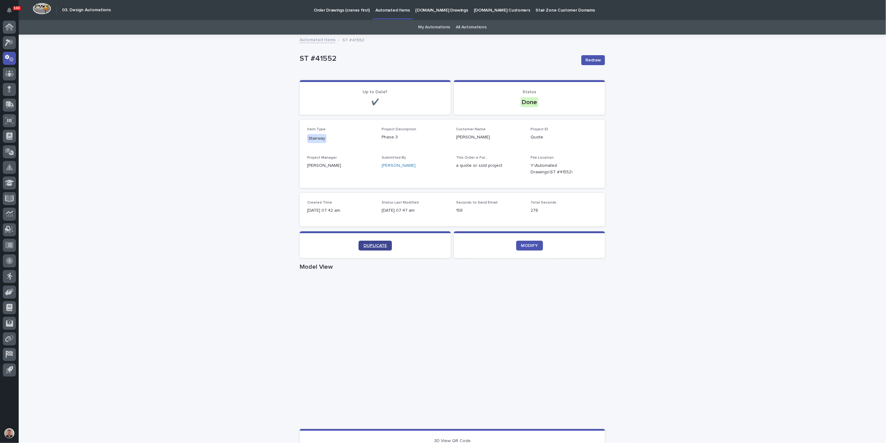
click at [381, 248] on span "DUPLICATE" at bounding box center [375, 245] width 23 height 4
